Goal: Task Accomplishment & Management: Manage account settings

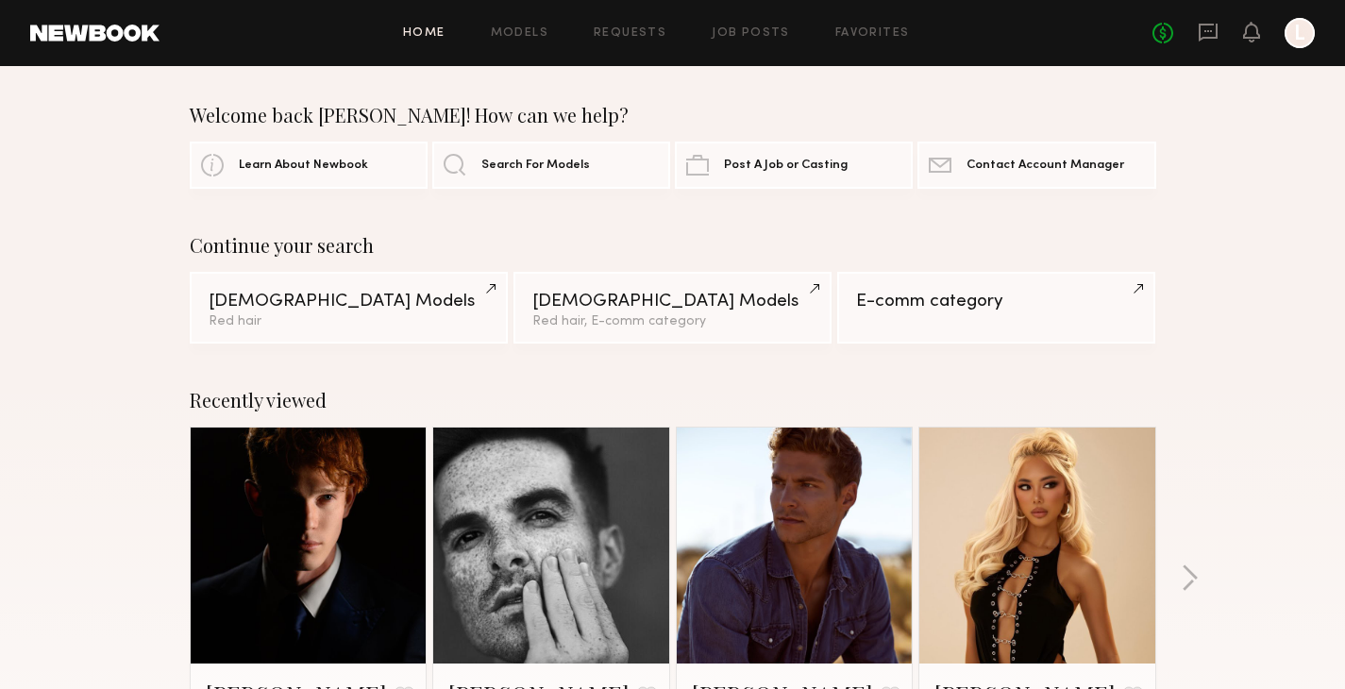
click at [1300, 32] on div at bounding box center [1300, 33] width 30 height 30
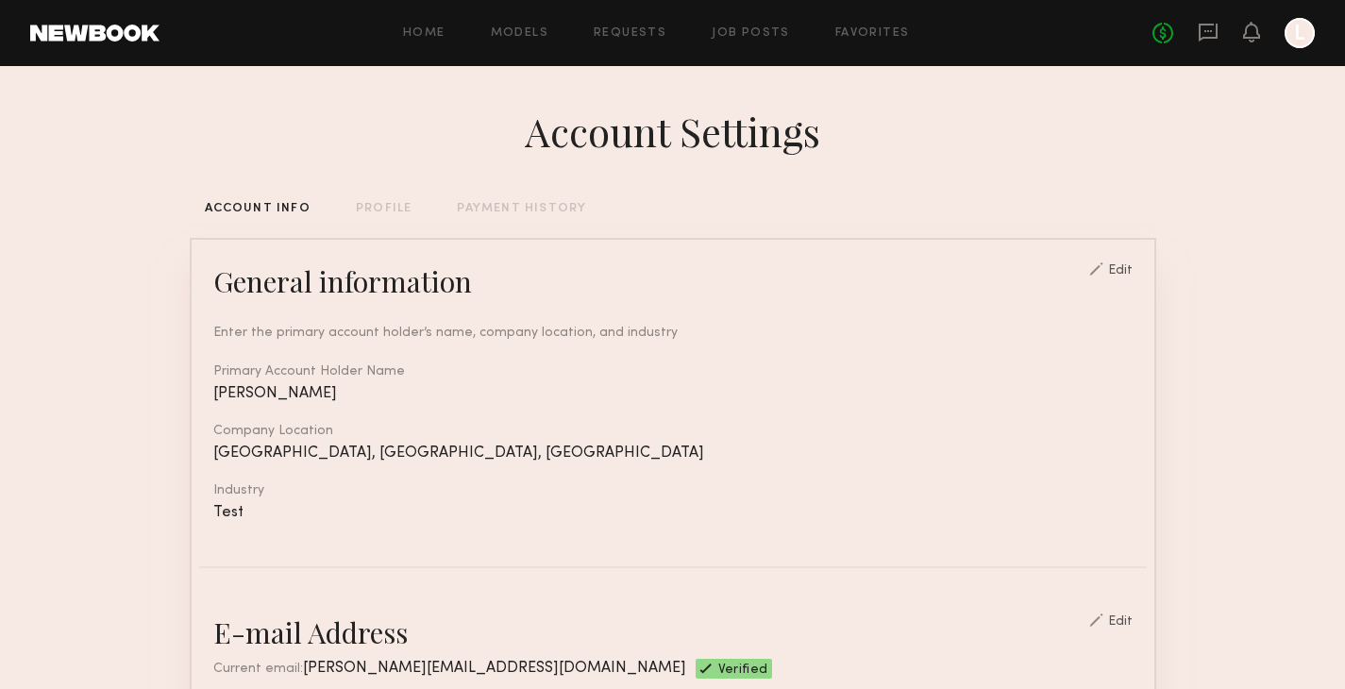
scroll to position [1054, 0]
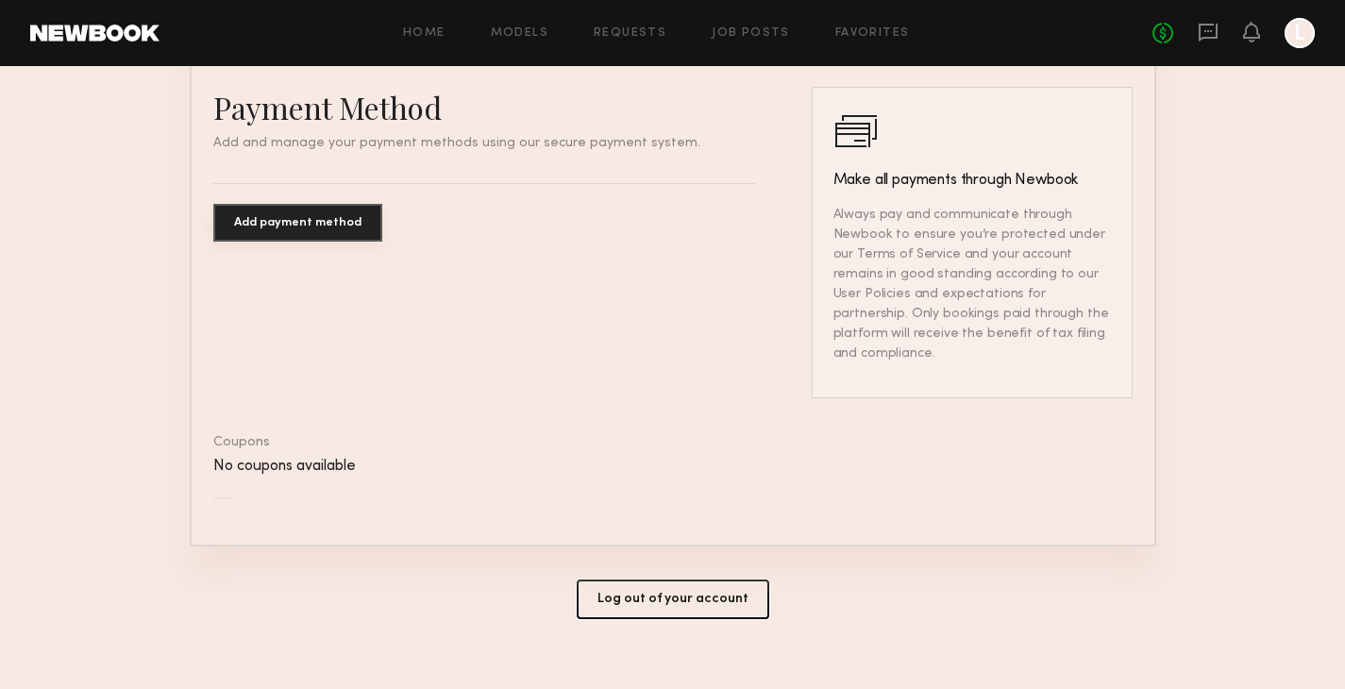
click at [629, 581] on button "Log out of your account" at bounding box center [673, 600] width 193 height 40
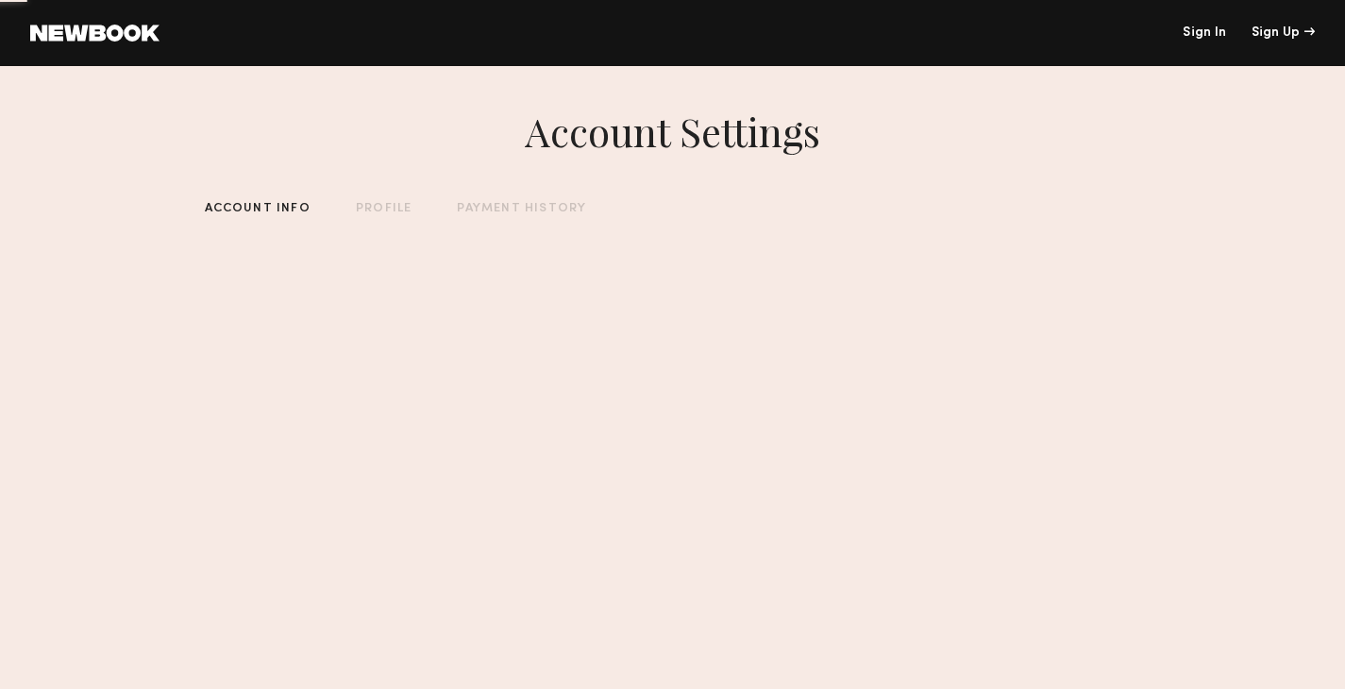
scroll to position [0, 0]
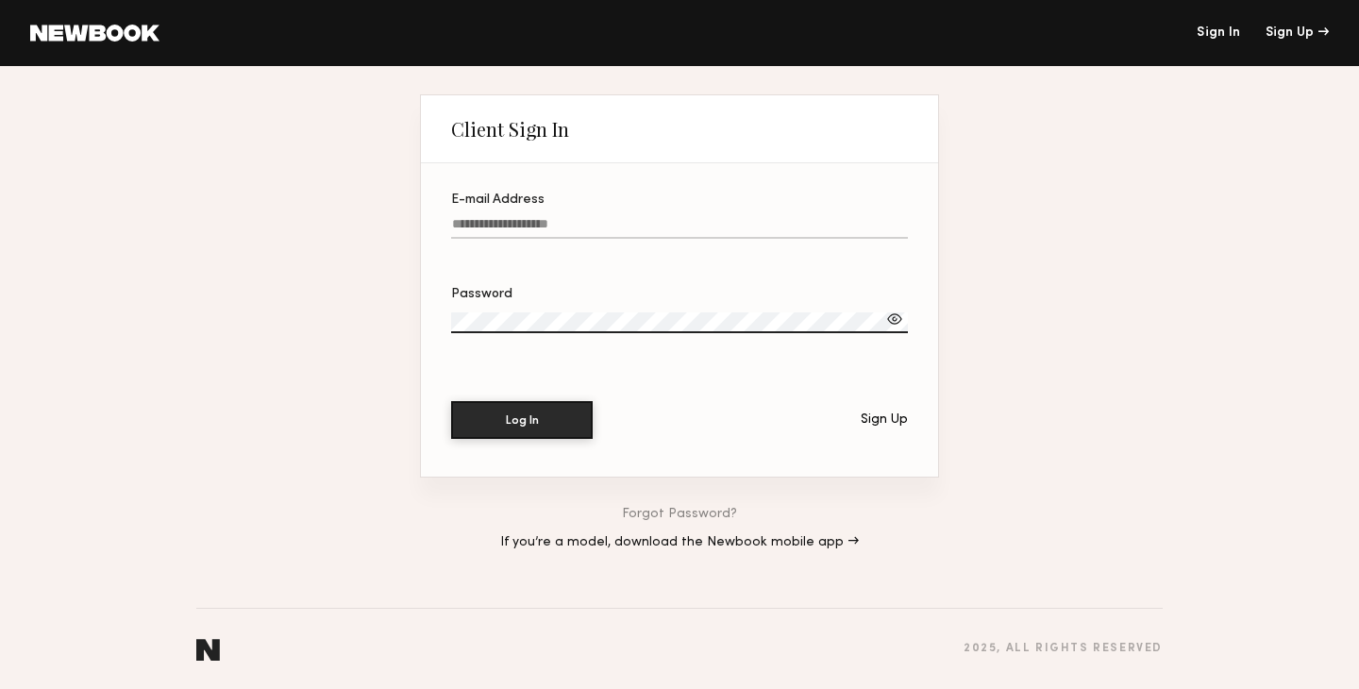
click at [891, 420] on div "Sign Up" at bounding box center [884, 419] width 47 height 13
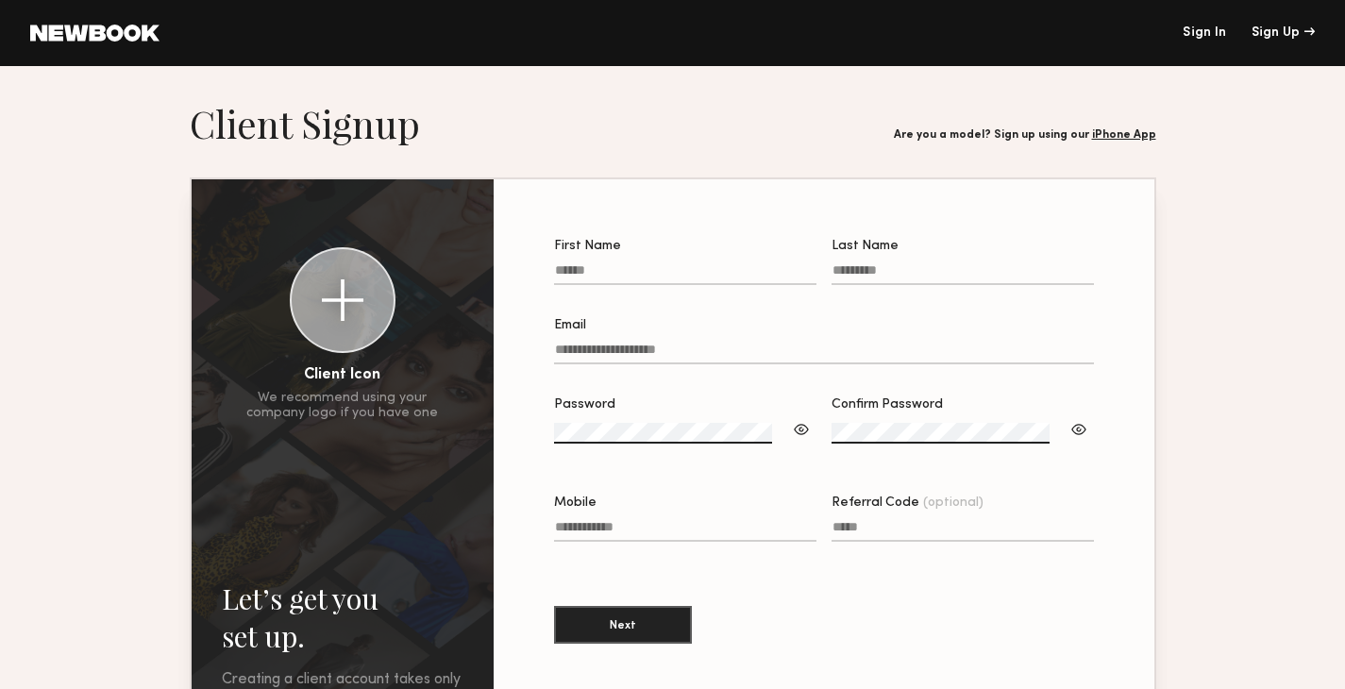
click at [915, 411] on div "Confirm Password" at bounding box center [963, 404] width 262 height 13
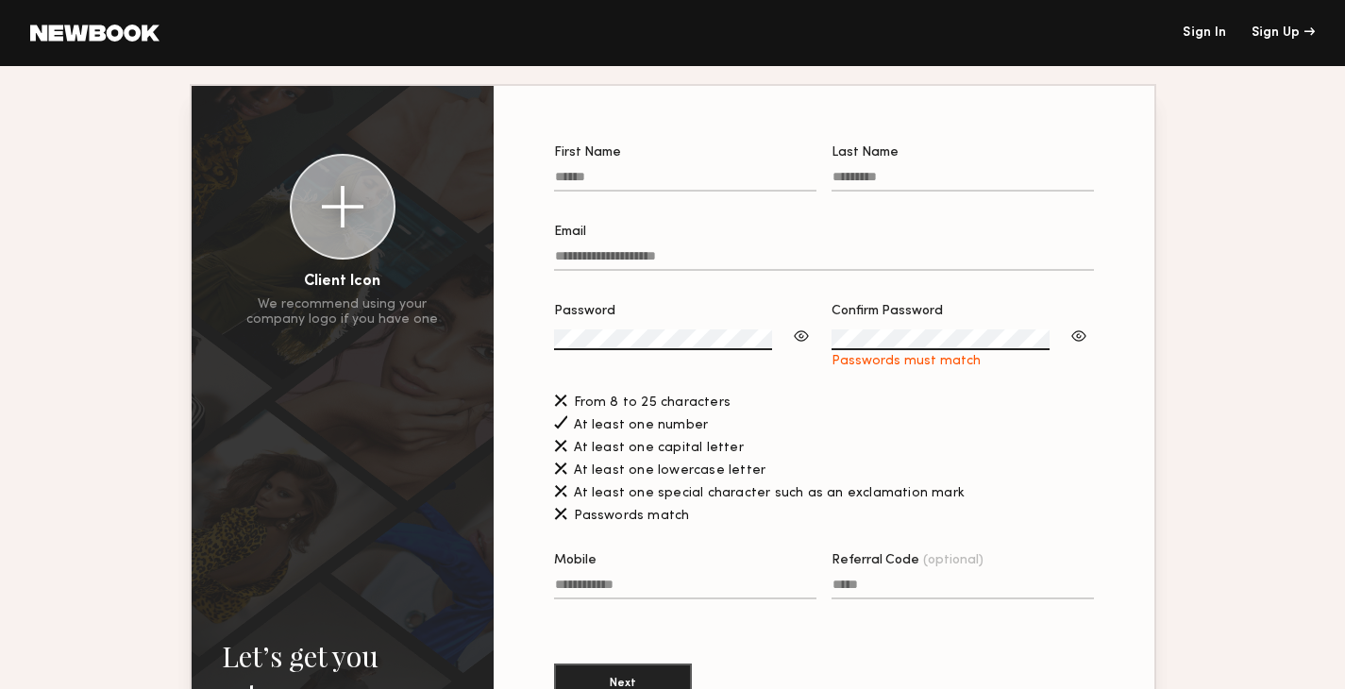
scroll to position [94, 0]
